Goal: Task Accomplishment & Management: Use online tool/utility

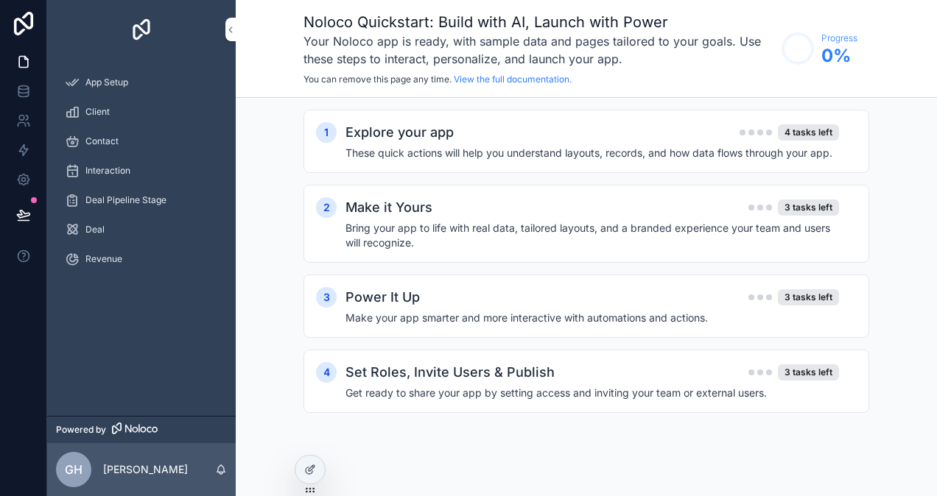
click at [617, 133] on div "Explore your app 4 tasks left" at bounding box center [591, 132] width 493 height 21
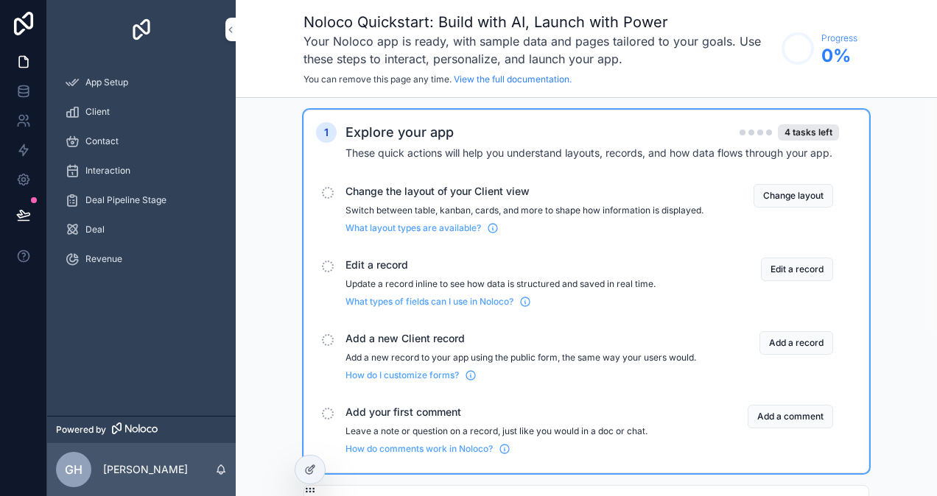
click at [809, 197] on button "Change layout" at bounding box center [793, 196] width 80 height 24
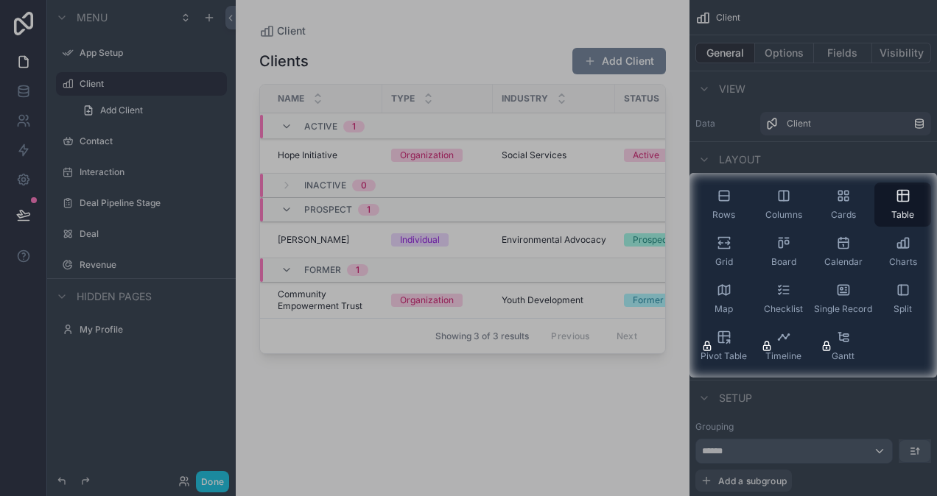
click at [652, 384] on div at bounding box center [468, 437] width 937 height 119
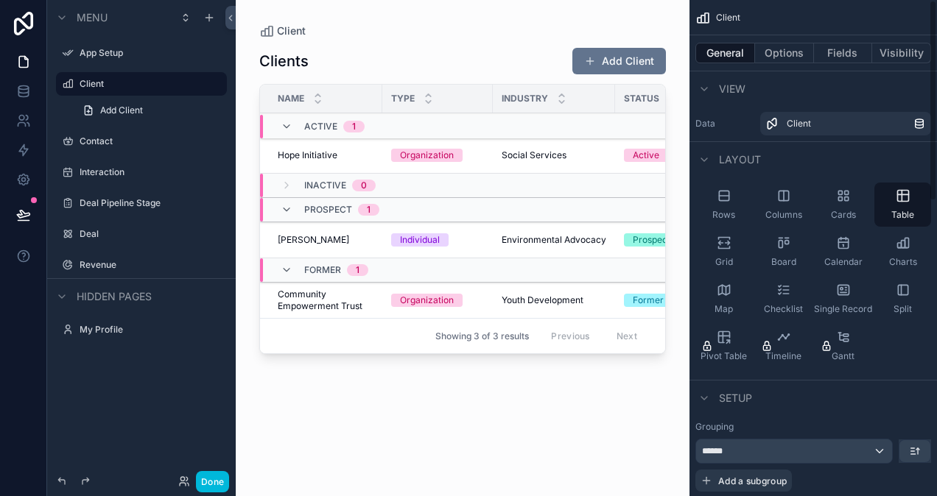
click at [730, 198] on icon "scrollable content" at bounding box center [723, 196] width 15 height 15
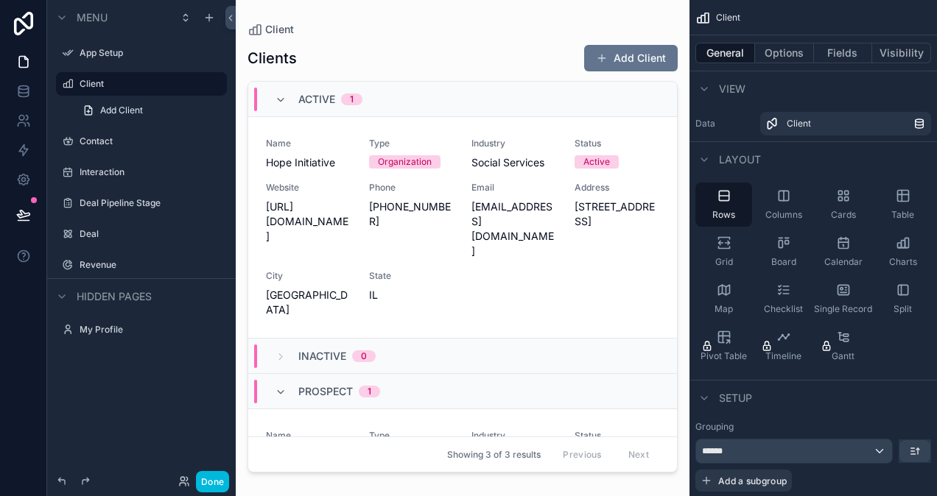
click at [906, 200] on icon "scrollable content" at bounding box center [902, 196] width 11 height 11
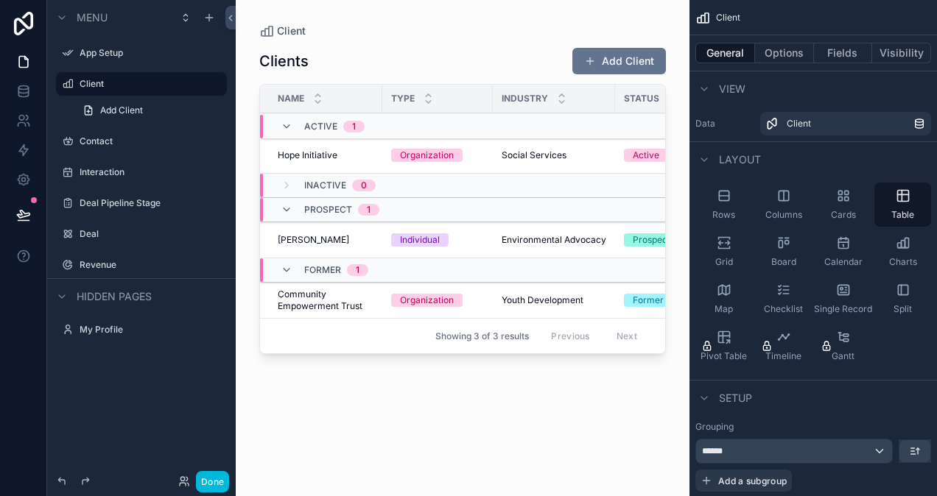
click at [461, 177] on div "Inactive 0" at bounding box center [437, 186] width 355 height 24
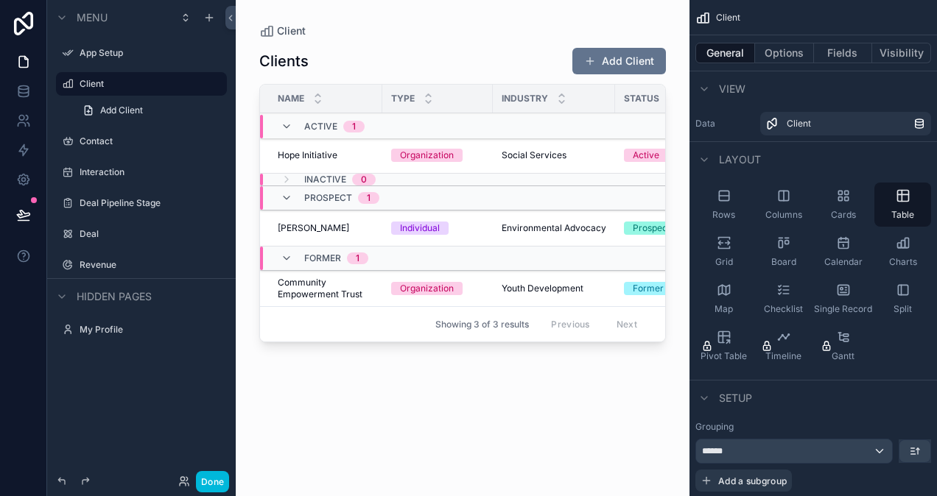
click at [462, 186] on td "Prospect 1" at bounding box center [437, 198] width 355 height 24
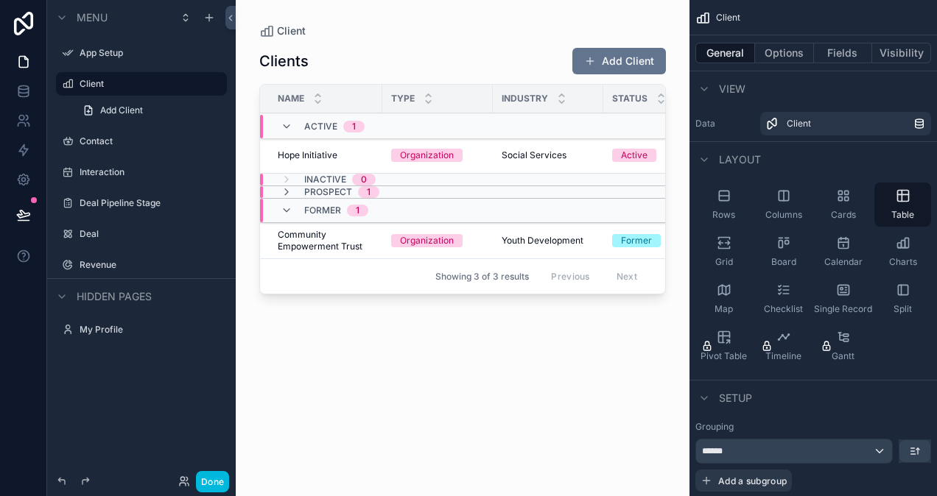
click at [391, 186] on div "Prospect 1" at bounding box center [330, 192] width 134 height 12
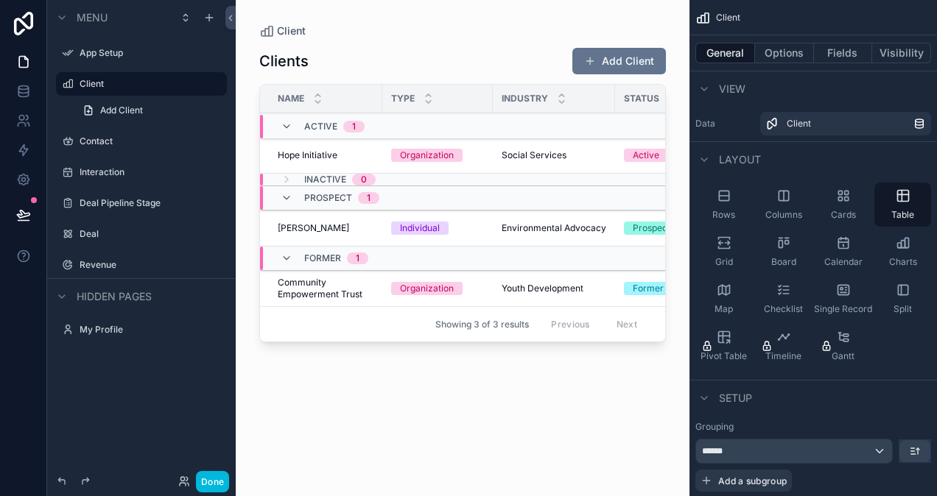
click at [359, 222] on div "[PERSON_NAME] [PERSON_NAME]" at bounding box center [326, 228] width 96 height 12
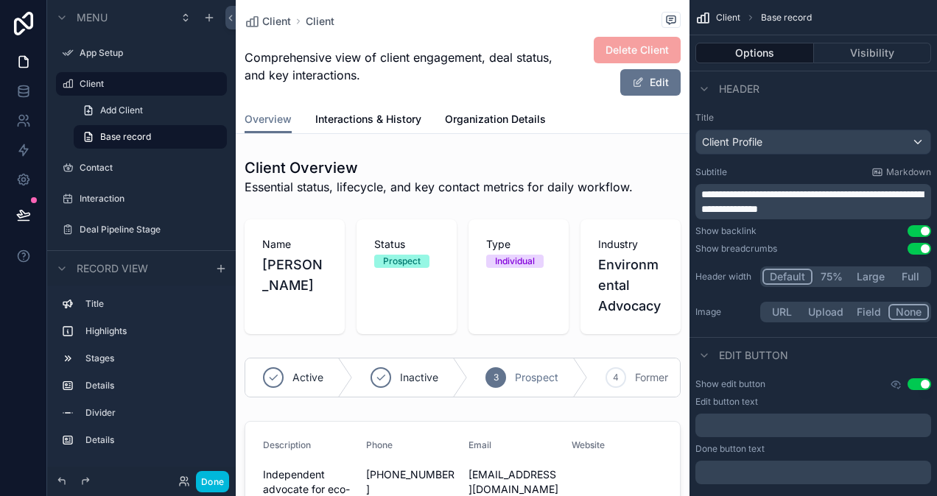
click at [271, 21] on span "Client" at bounding box center [276, 21] width 29 height 15
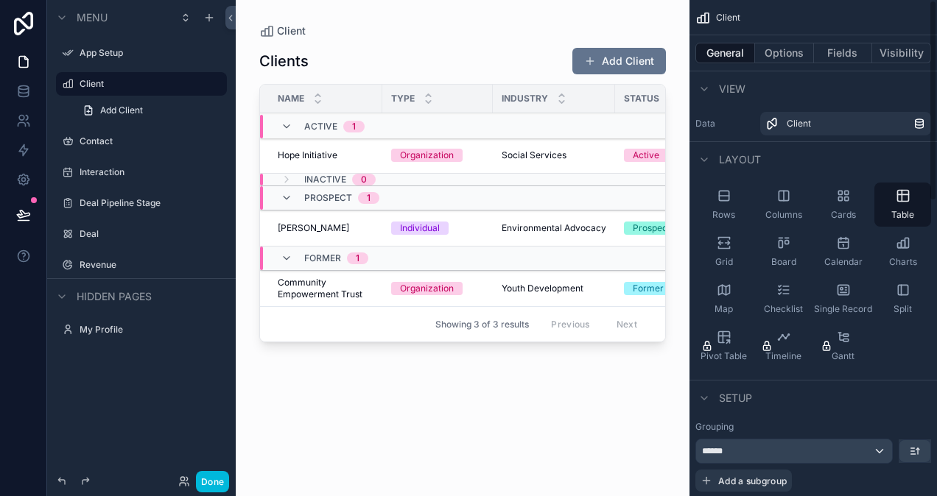
click at [770, 58] on button "Options" at bounding box center [784, 53] width 59 height 21
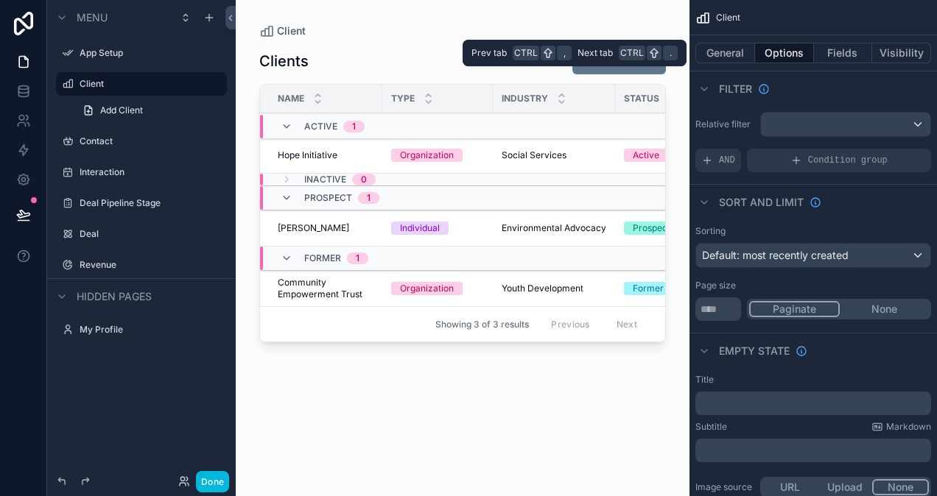
click at [835, 54] on button "Fields" at bounding box center [843, 53] width 59 height 21
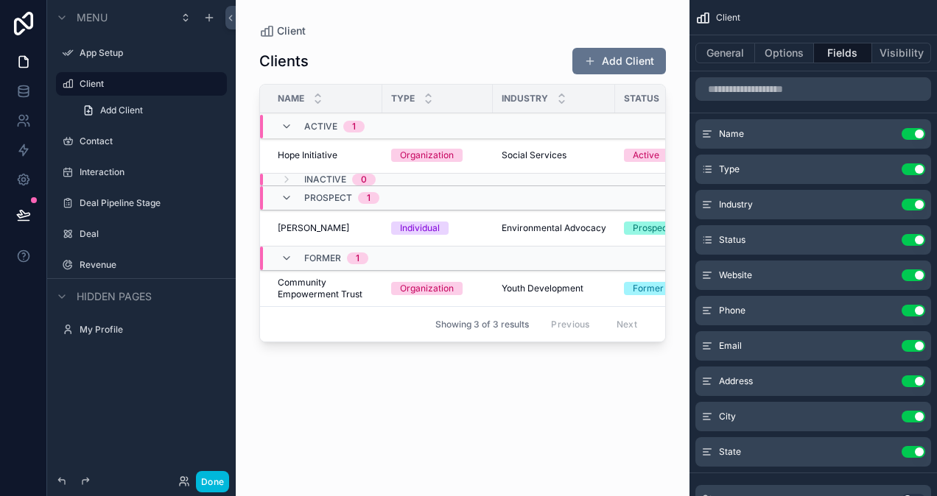
click at [905, 50] on button "Visibility" at bounding box center [901, 53] width 59 height 21
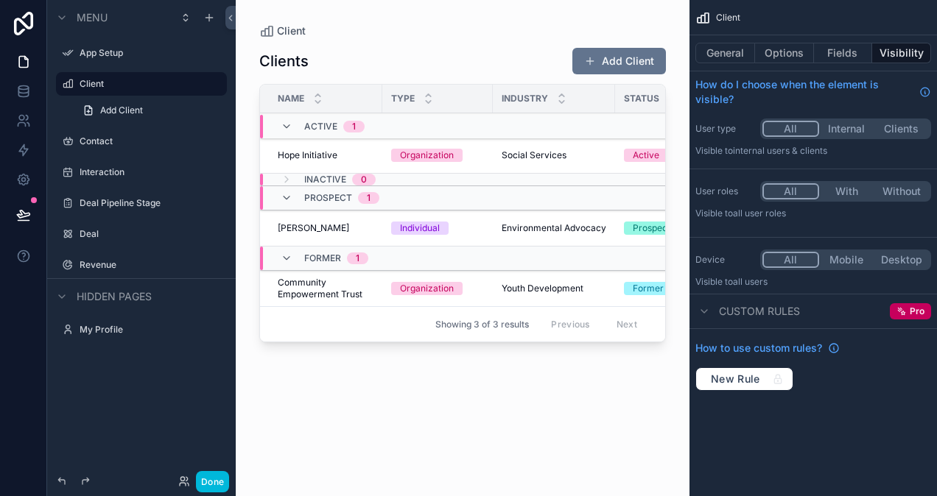
click at [112, 239] on label "Deal" at bounding box center [149, 234] width 138 height 12
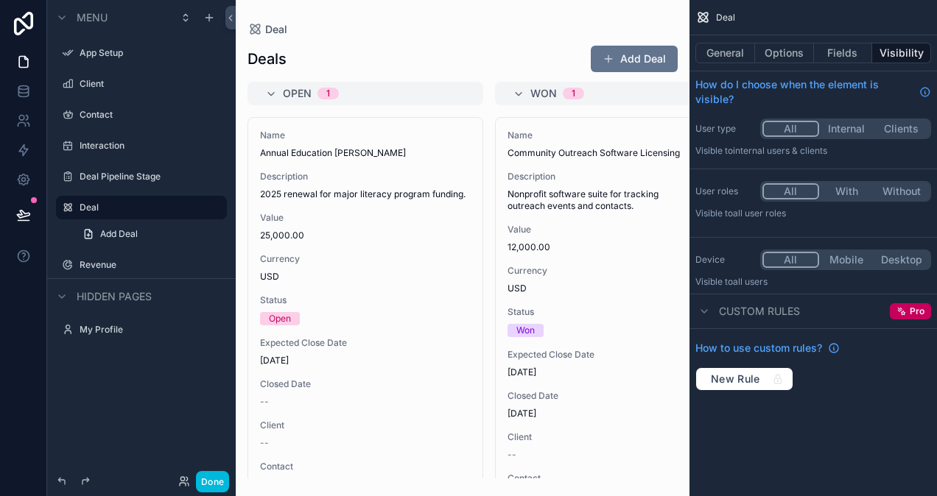
click at [78, 144] on div "Interaction" at bounding box center [141, 146] width 165 height 24
click at [118, 144] on label "Interaction" at bounding box center [149, 146] width 138 height 12
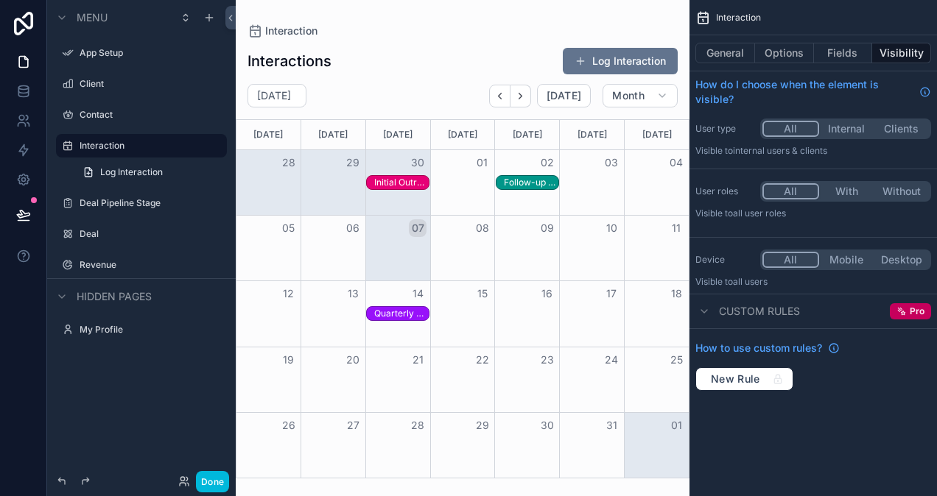
click at [395, 164] on div "30" at bounding box center [397, 162] width 65 height 25
click at [396, 181] on div "Initial Outreach Call" at bounding box center [401, 183] width 54 height 12
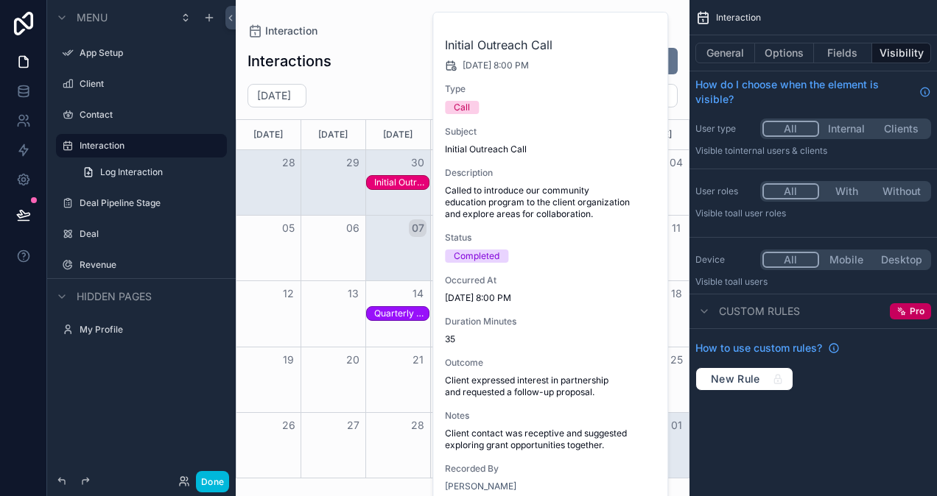
click at [398, 264] on div "Month View" at bounding box center [397, 248] width 65 height 65
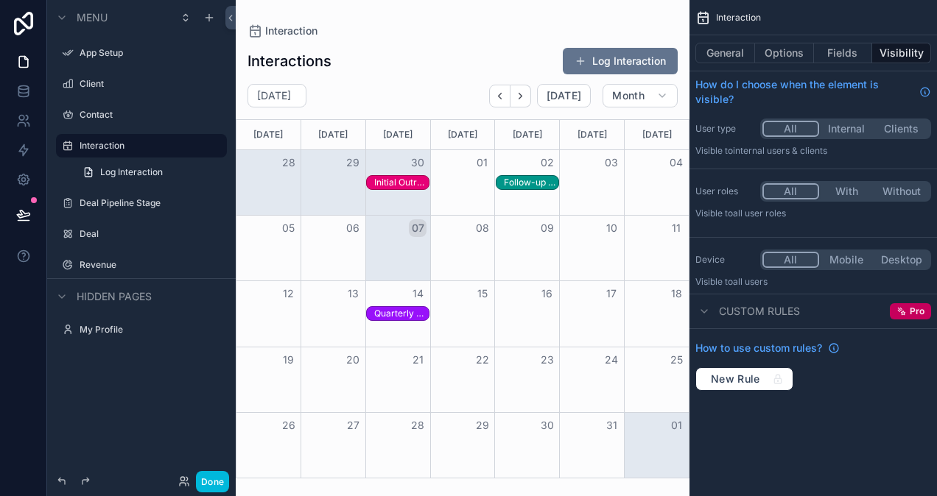
click at [399, 260] on div "Month View" at bounding box center [397, 248] width 65 height 65
click at [616, 55] on button "Log Interaction" at bounding box center [620, 61] width 115 height 27
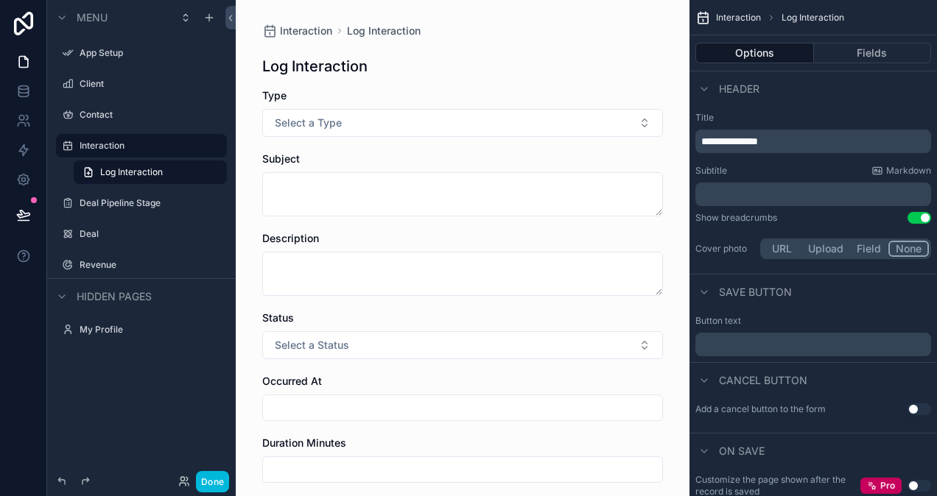
click at [518, 336] on button "Select a Status" at bounding box center [462, 345] width 401 height 28
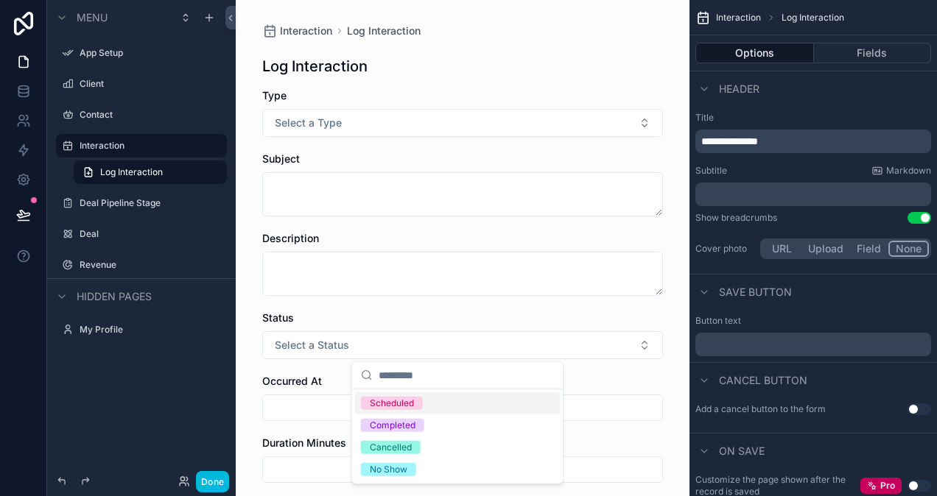
click at [595, 346] on button "Select a Status" at bounding box center [462, 345] width 401 height 28
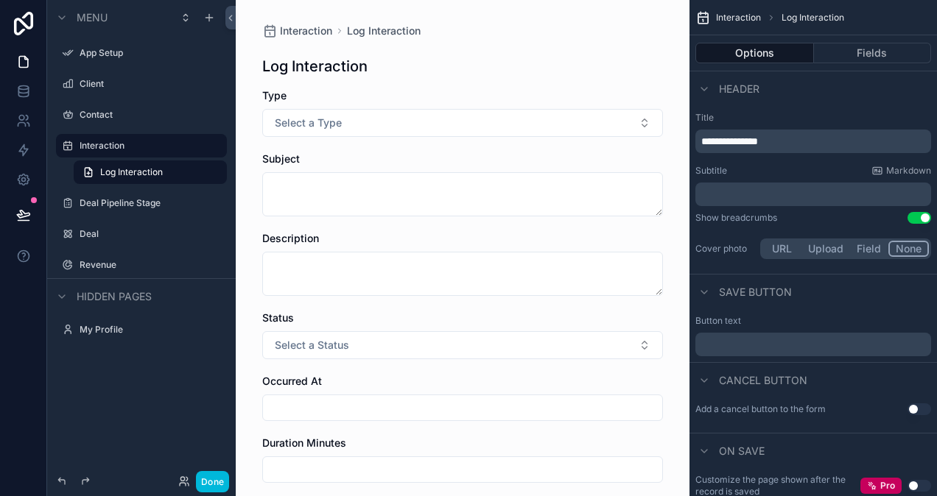
drag, startPoint x: 625, startPoint y: 281, endPoint x: 503, endPoint y: 235, distance: 130.7
click at [503, 235] on div "Description" at bounding box center [462, 238] width 401 height 15
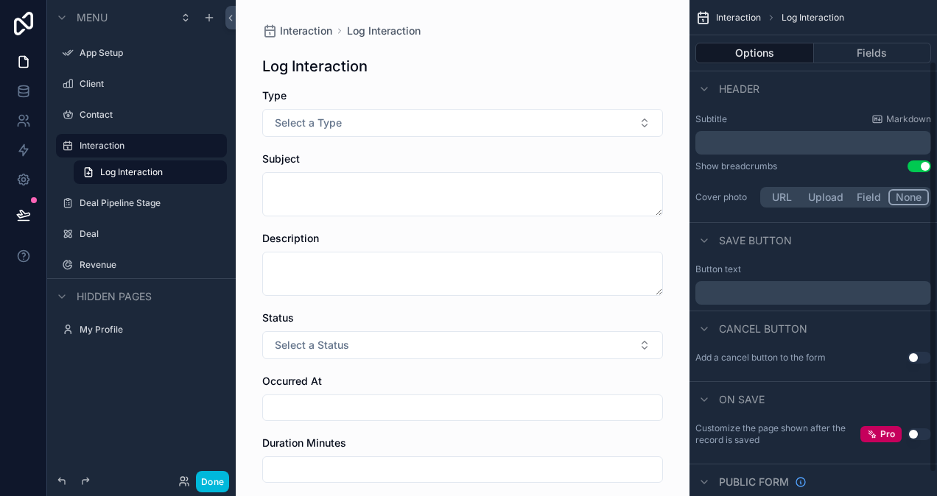
scroll to position [74, 0]
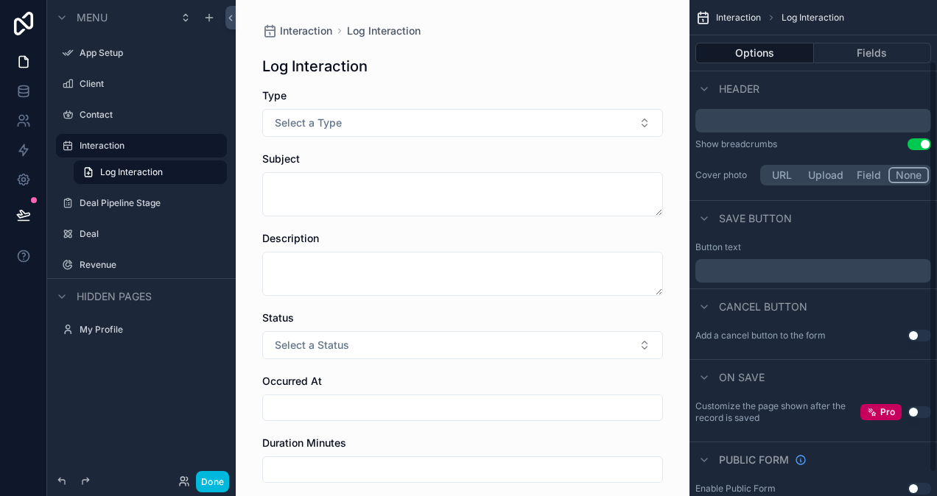
click at [775, 277] on div "﻿" at bounding box center [813, 271] width 236 height 24
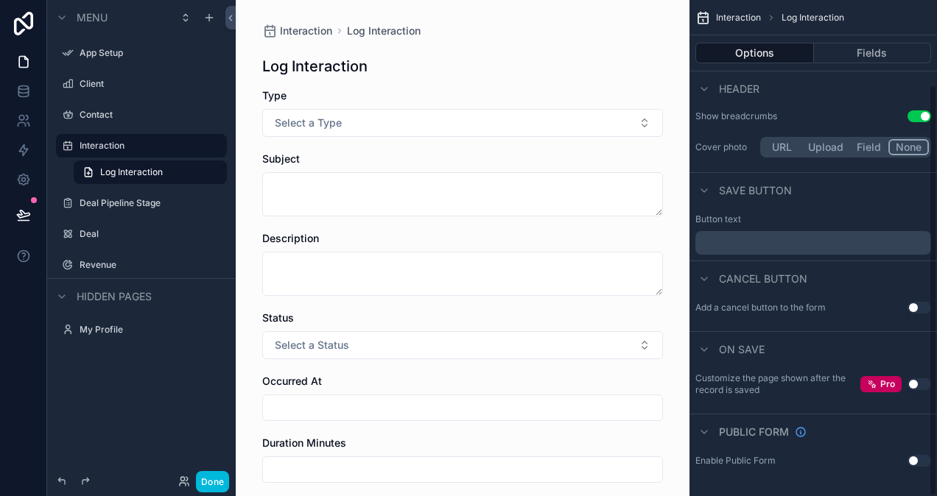
scroll to position [0, 0]
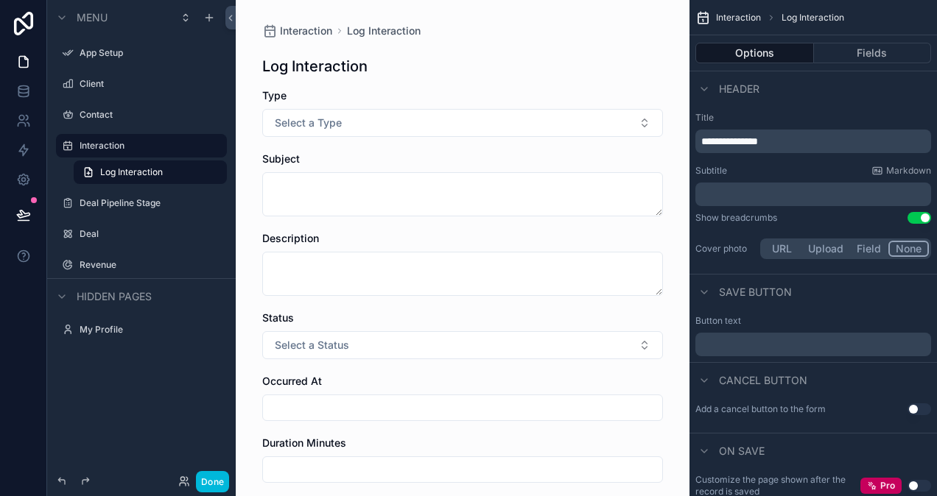
click at [130, 115] on label "Contact" at bounding box center [149, 115] width 138 height 12
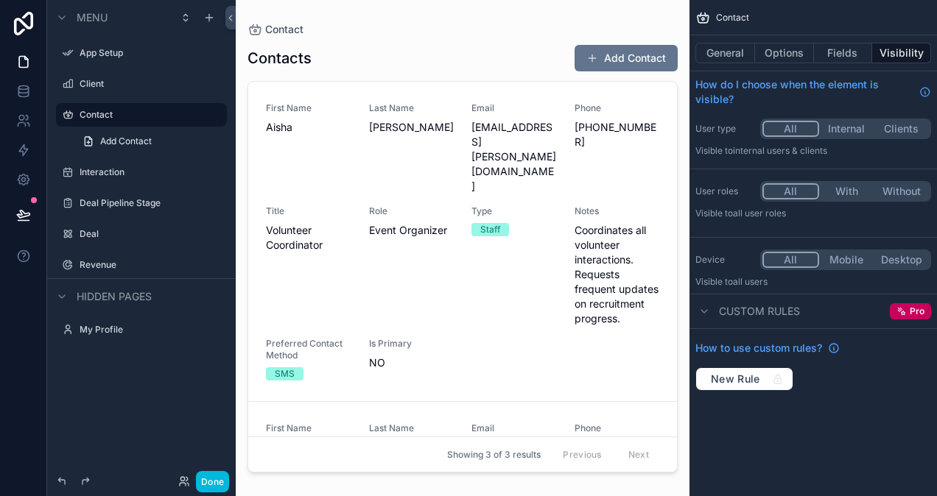
click at [118, 85] on label "Client" at bounding box center [149, 84] width 138 height 12
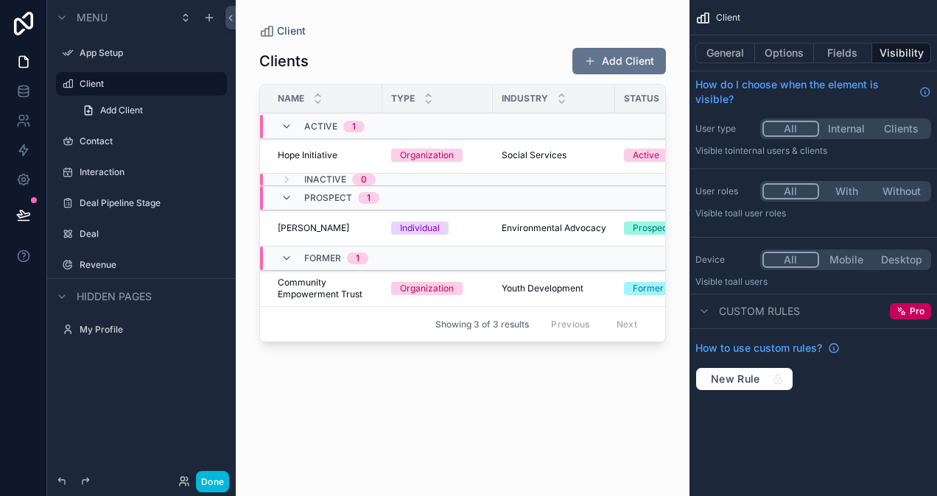
click at [98, 57] on label "App Setup" at bounding box center [149, 53] width 138 height 12
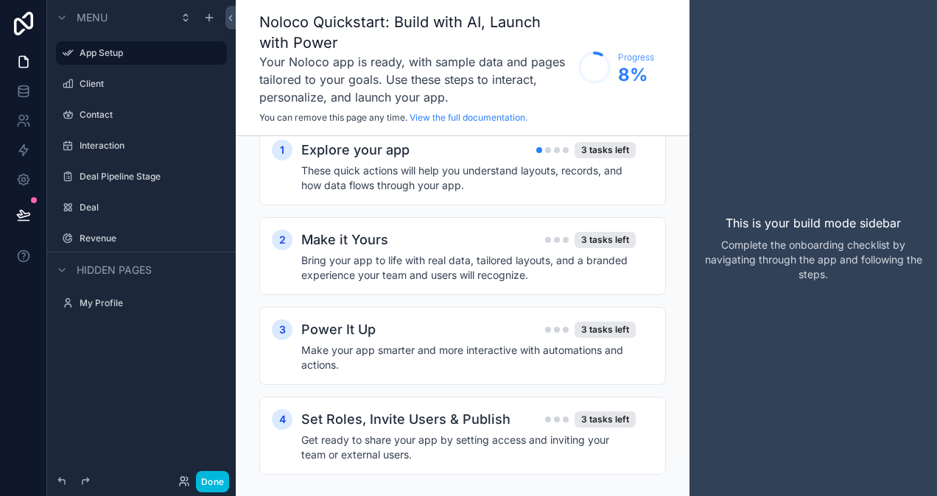
scroll to position [38, 0]
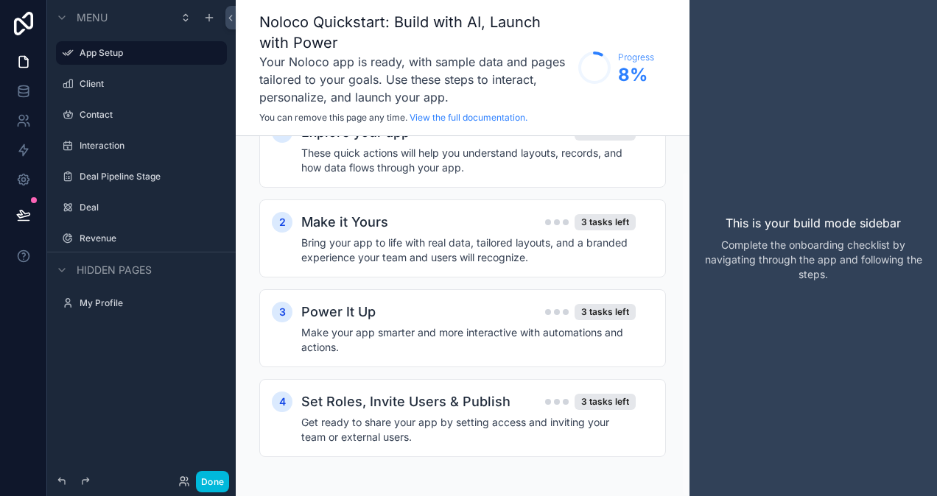
click at [127, 234] on label "Revenue" at bounding box center [149, 239] width 138 height 12
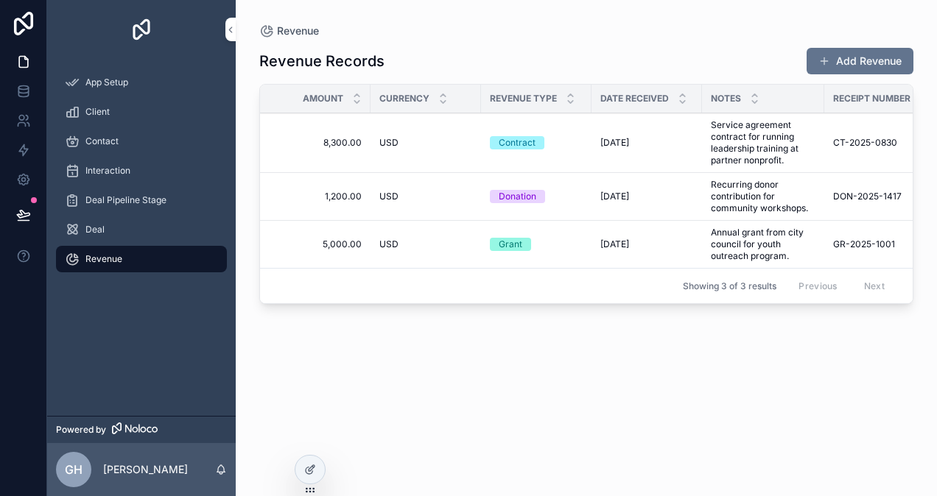
click at [497, 438] on div "Revenue Records Add Revenue Amount Currency Revenue Type Date Received Notes Re…" at bounding box center [586, 258] width 654 height 440
click at [375, 398] on div "Revenue Records Add Revenue Amount Currency Revenue Type Date Received Notes Re…" at bounding box center [586, 258] width 654 height 440
click at [31, 86] on link at bounding box center [23, 91] width 46 height 29
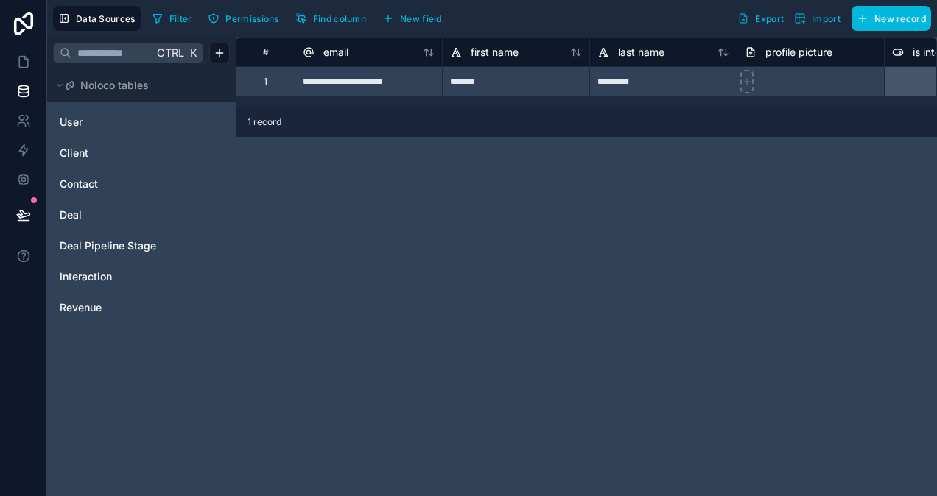
click at [79, 155] on span "Client" at bounding box center [74, 153] width 29 height 15
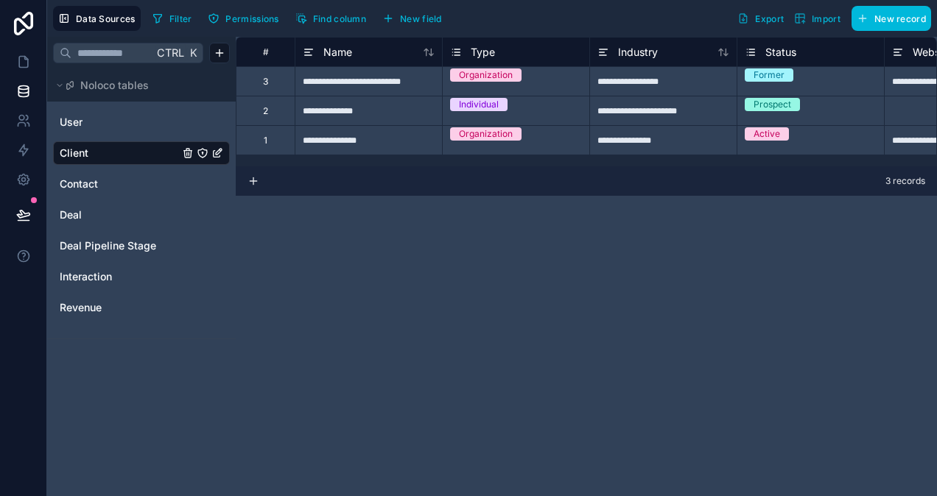
drag, startPoint x: 80, startPoint y: 181, endPoint x: 121, endPoint y: 206, distance: 48.2
click at [81, 181] on span "Contact" at bounding box center [79, 184] width 38 height 15
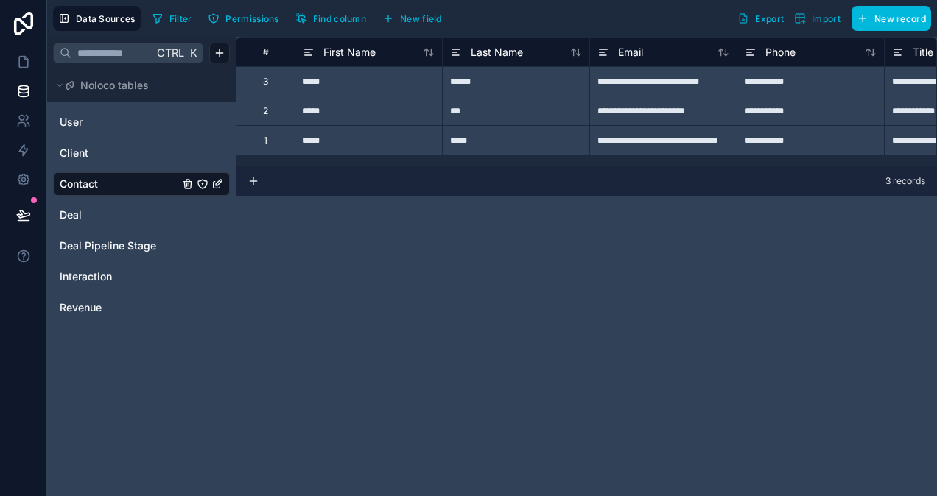
click at [84, 214] on link "Deal" at bounding box center [119, 215] width 119 height 15
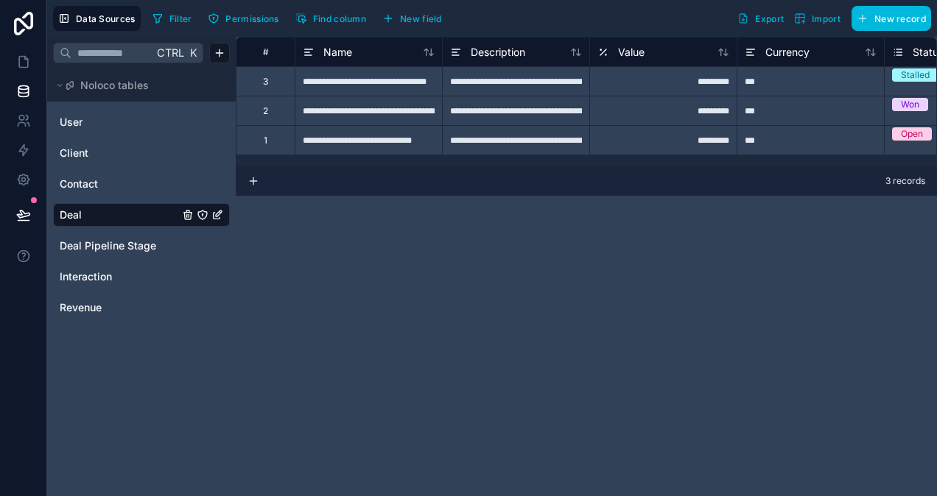
click at [564, 318] on div "**********" at bounding box center [586, 266] width 701 height 459
